Goal: Task Accomplishment & Management: Manage account settings

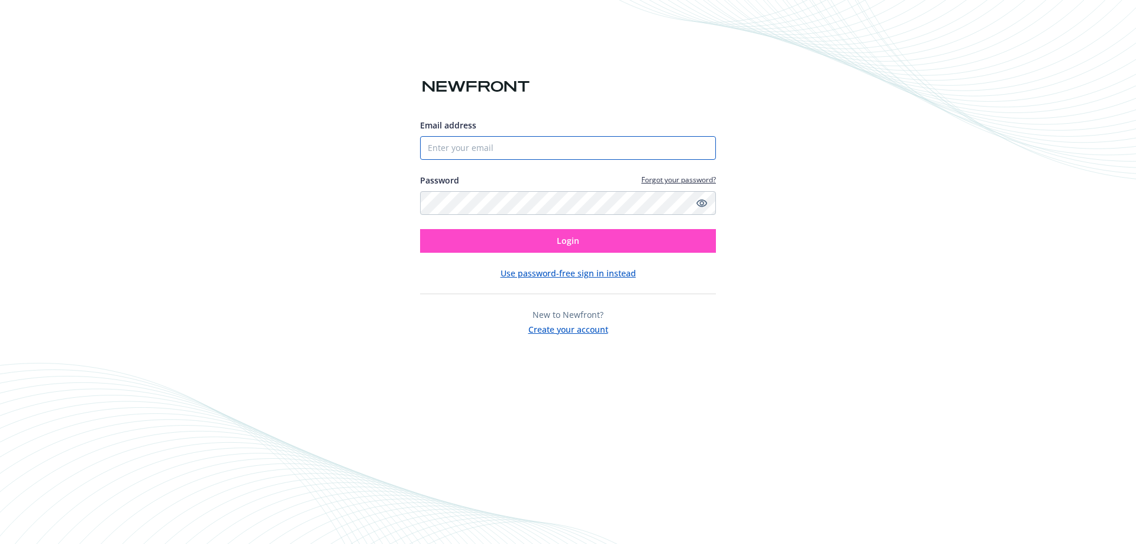
type input "[EMAIL_ADDRESS][DOMAIN_NAME]"
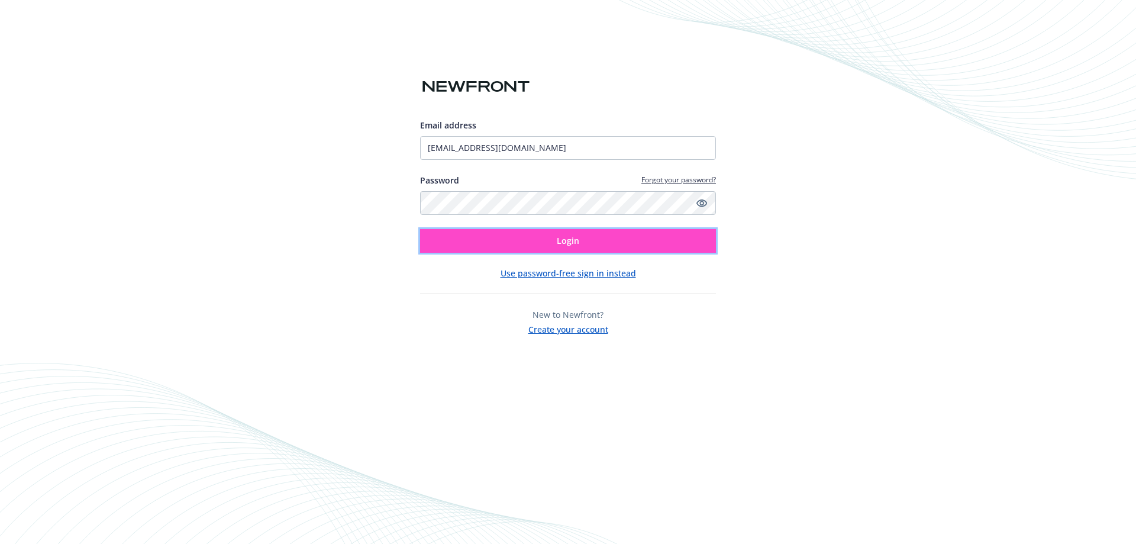
click at [515, 239] on button "Login" at bounding box center [568, 241] width 296 height 24
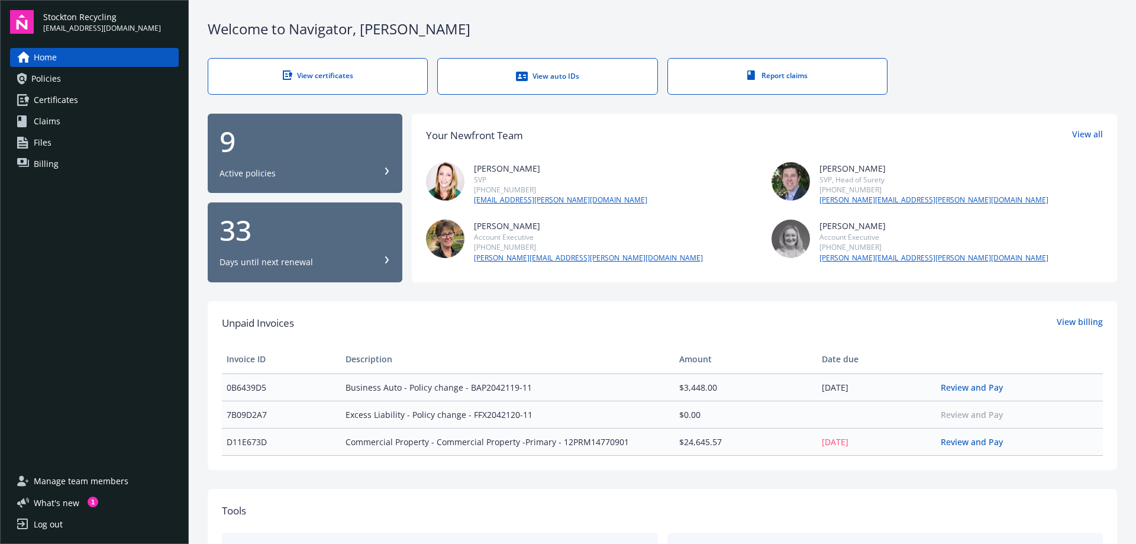
click at [58, 127] on span "Claims" at bounding box center [47, 121] width 27 height 19
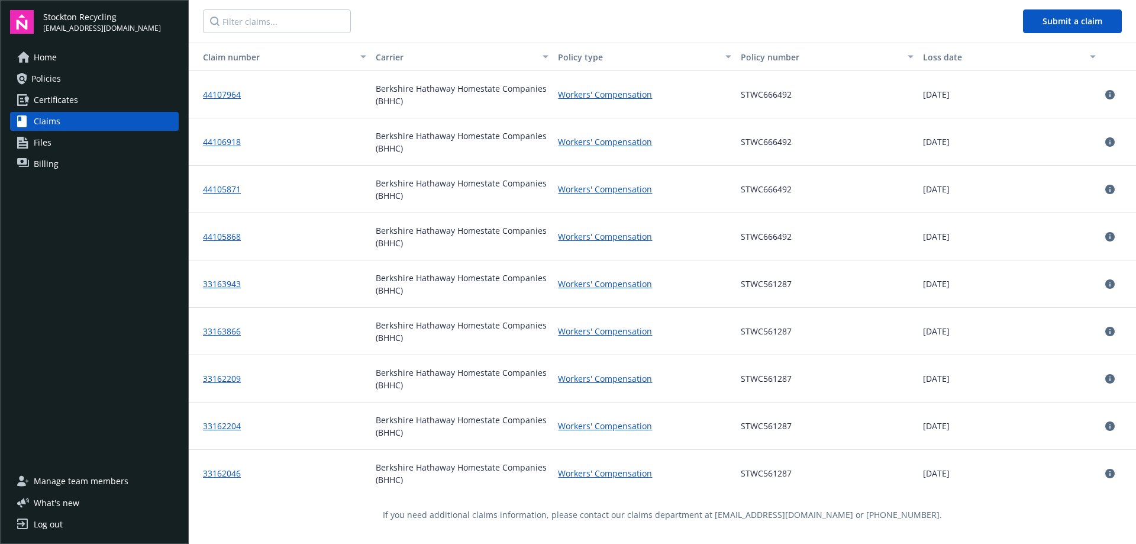
click at [48, 140] on span "Files" at bounding box center [43, 142] width 18 height 19
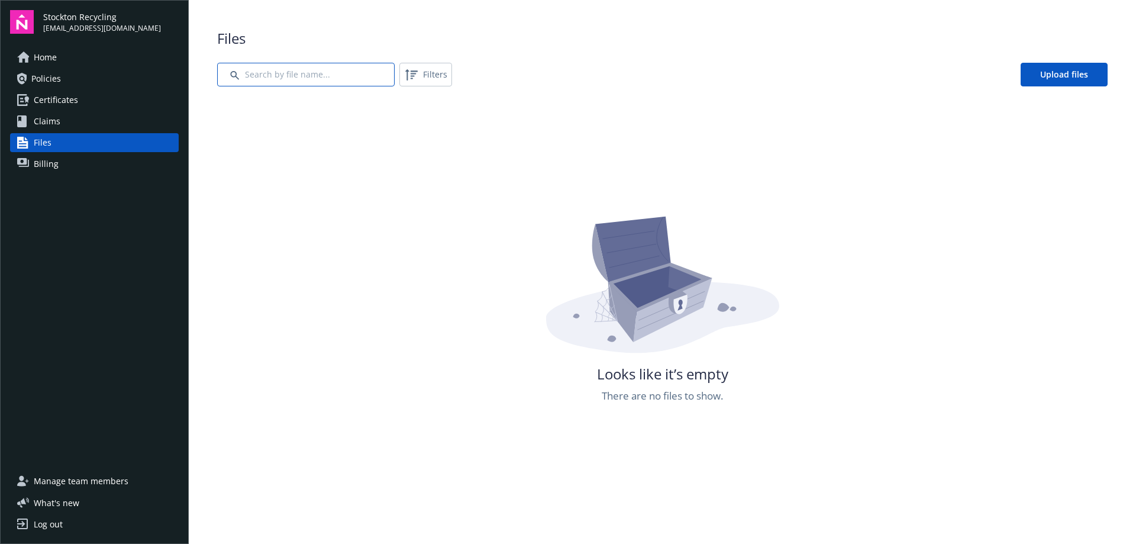
click at [284, 73] on input "Search by file name..." at bounding box center [305, 75] width 177 height 24
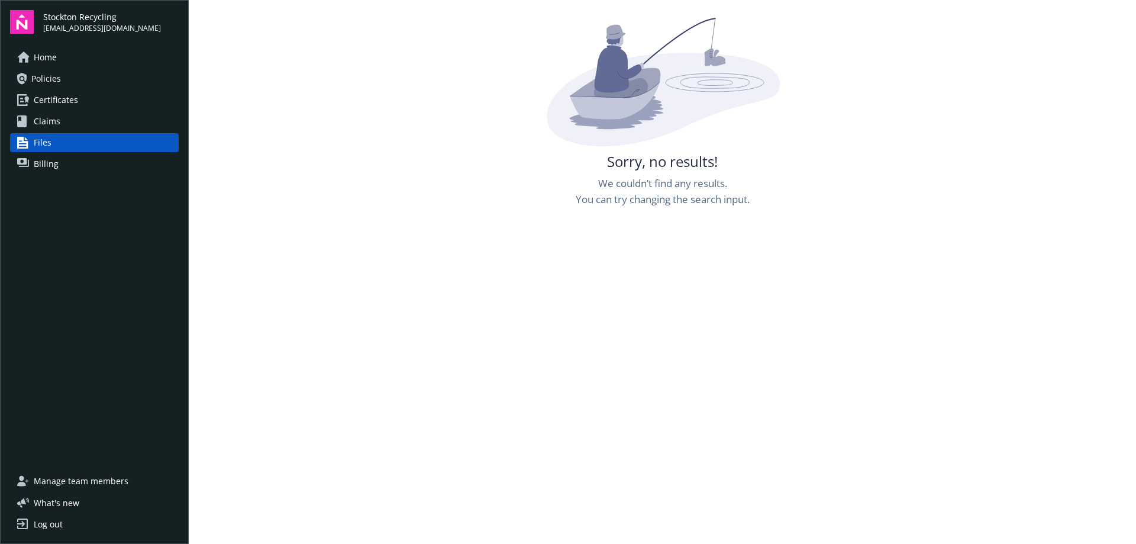
scroll to position [214, 0]
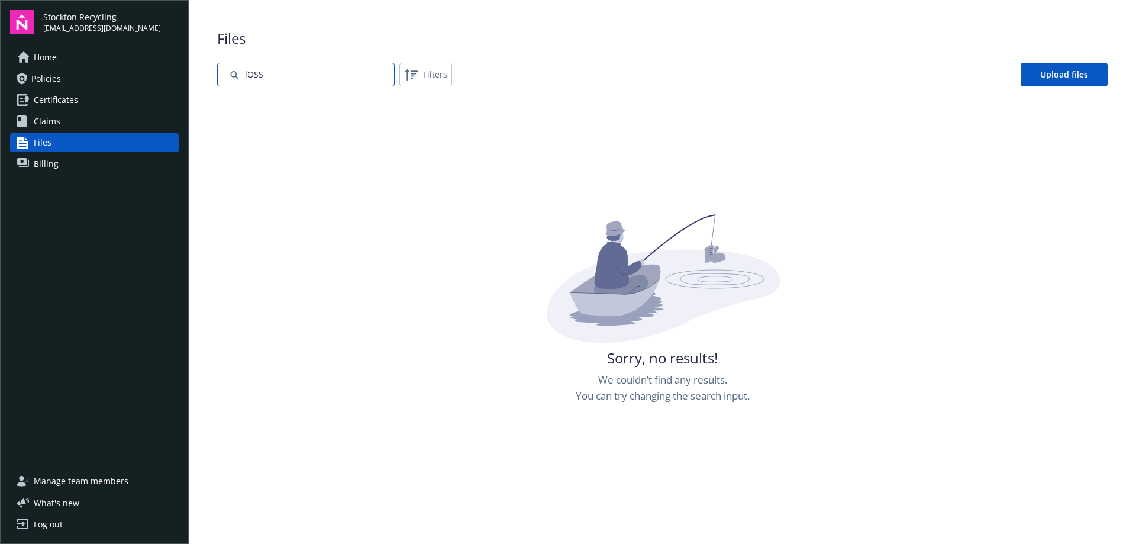
click at [278, 80] on input "Search by file name..." at bounding box center [305, 75] width 177 height 24
type input "l"
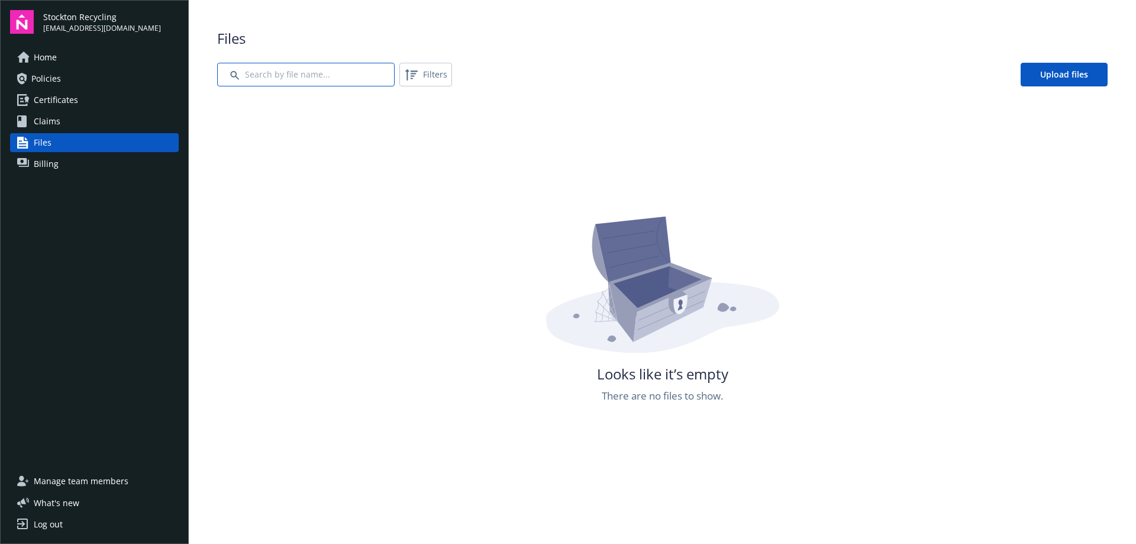
click at [254, 66] on input "Search by file name..." at bounding box center [305, 75] width 177 height 24
type input "Loss"
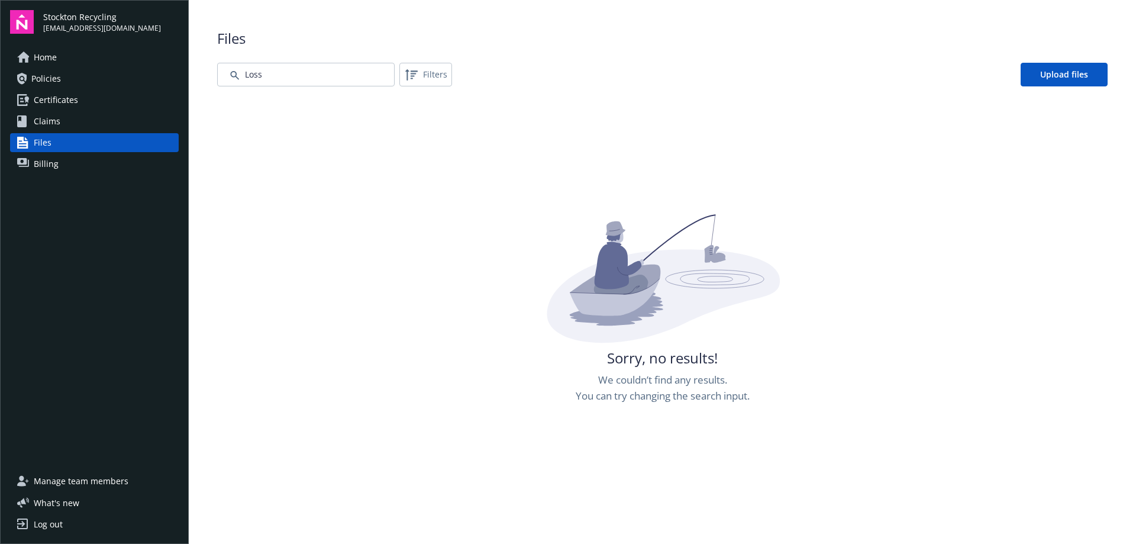
scroll to position [214, 0]
click at [1055, 73] on span "Upload files" at bounding box center [1064, 74] width 48 height 11
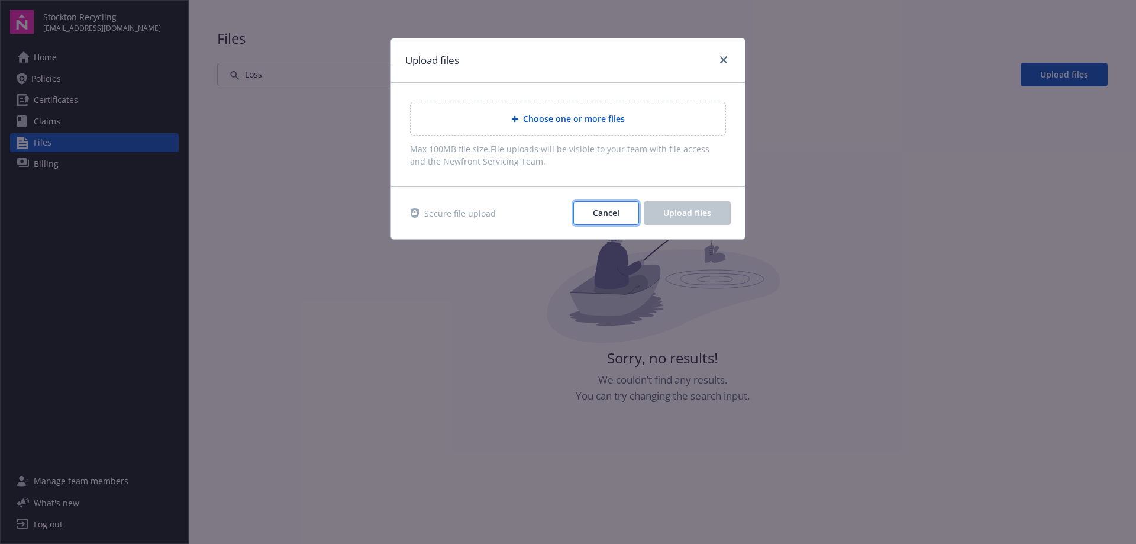
click at [592, 213] on button "Cancel" at bounding box center [606, 213] width 66 height 24
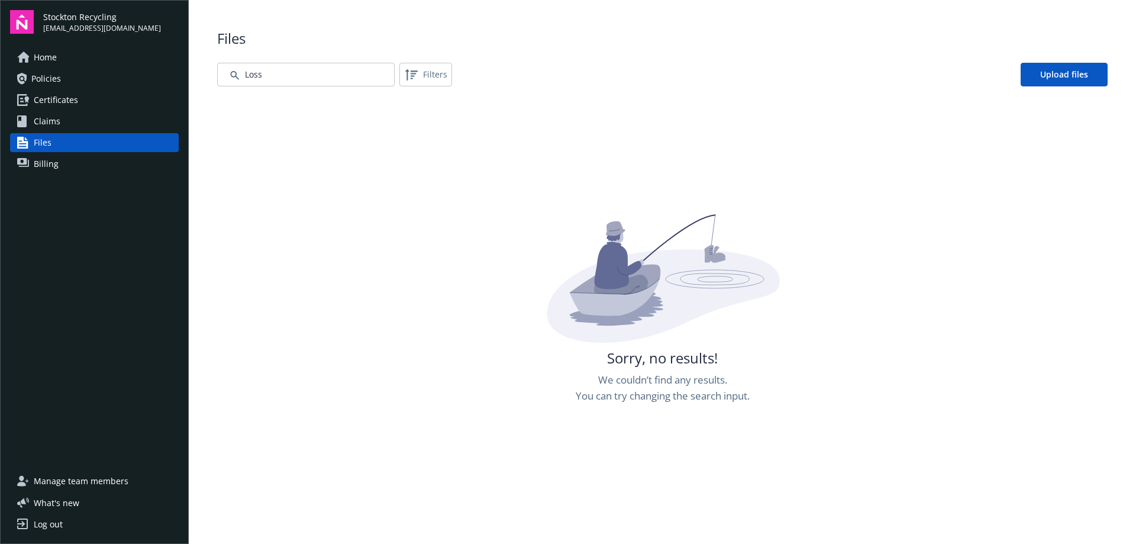
click at [57, 61] on link "Home" at bounding box center [94, 57] width 169 height 19
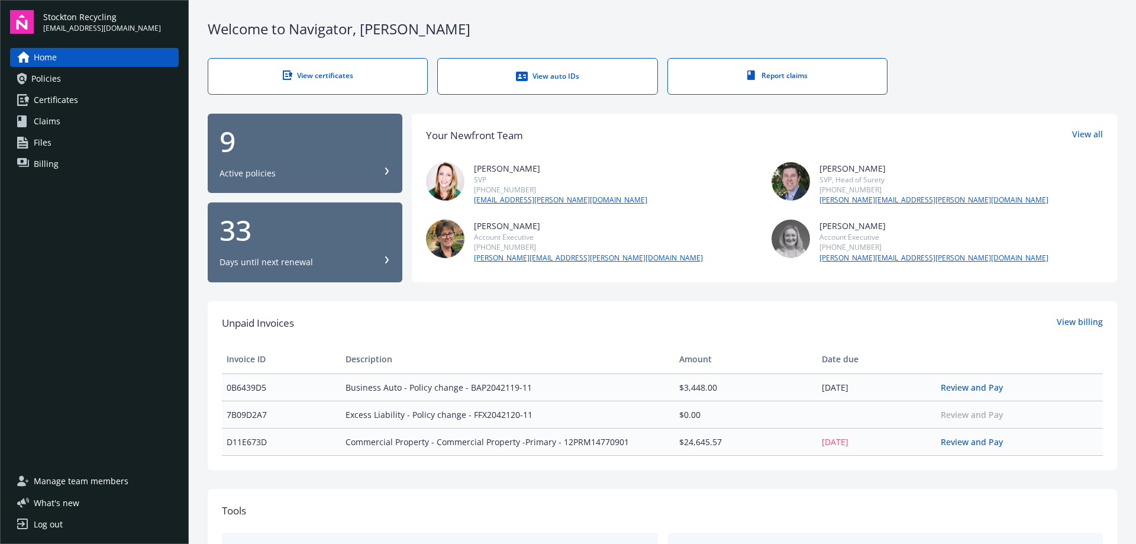
click at [50, 525] on div "Log out" at bounding box center [48, 524] width 29 height 19
